Goal: Navigation & Orientation: Find specific page/section

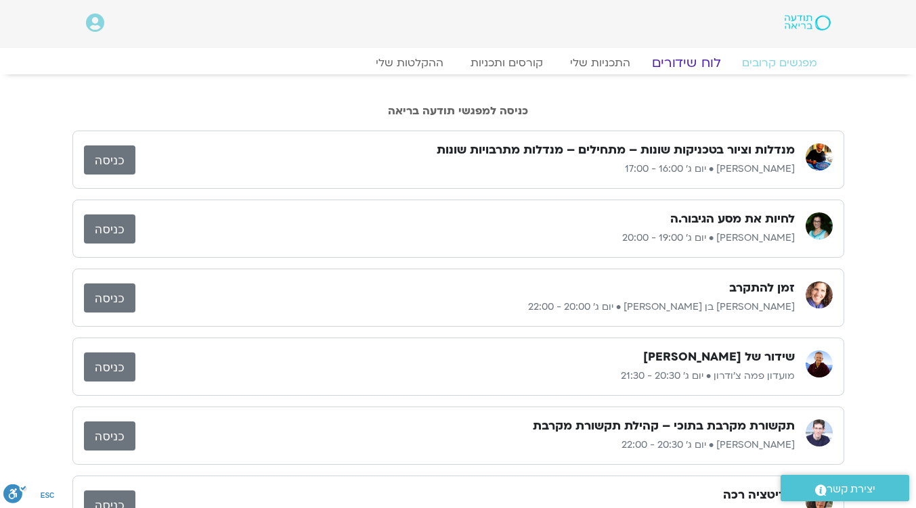
click at [679, 60] on link "לוח שידורים" at bounding box center [686, 63] width 102 height 16
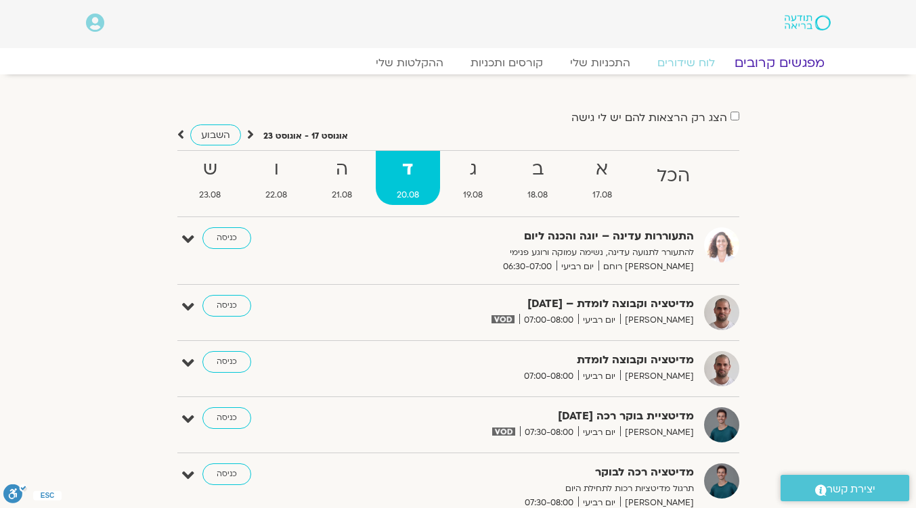
click at [795, 62] on link "מפגשים קרובים" at bounding box center [779, 63] width 123 height 16
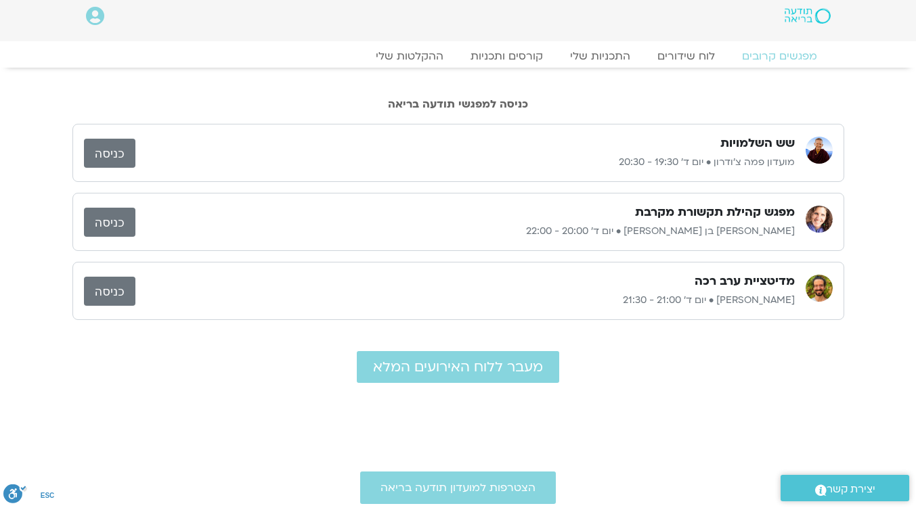
scroll to position [3, 0]
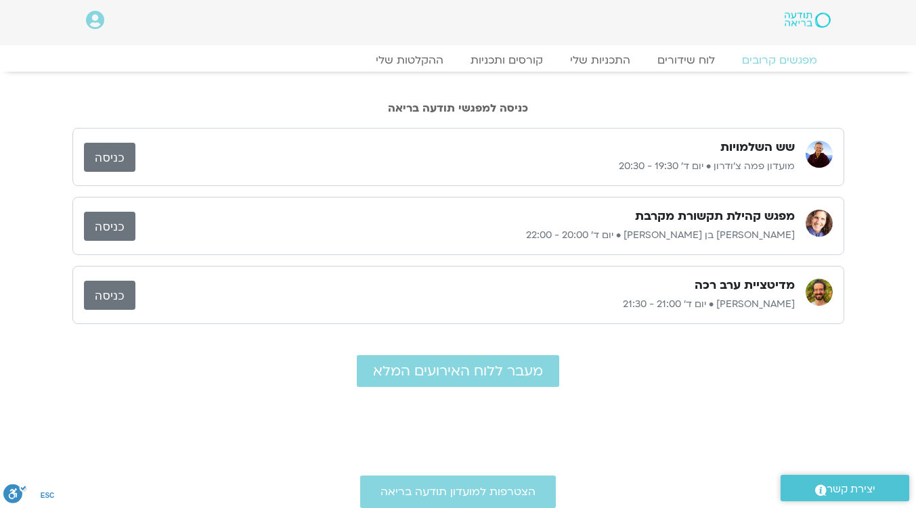
click at [104, 220] on link "כניסה" at bounding box center [109, 226] width 51 height 29
